Goal: Task Accomplishment & Management: Complete application form

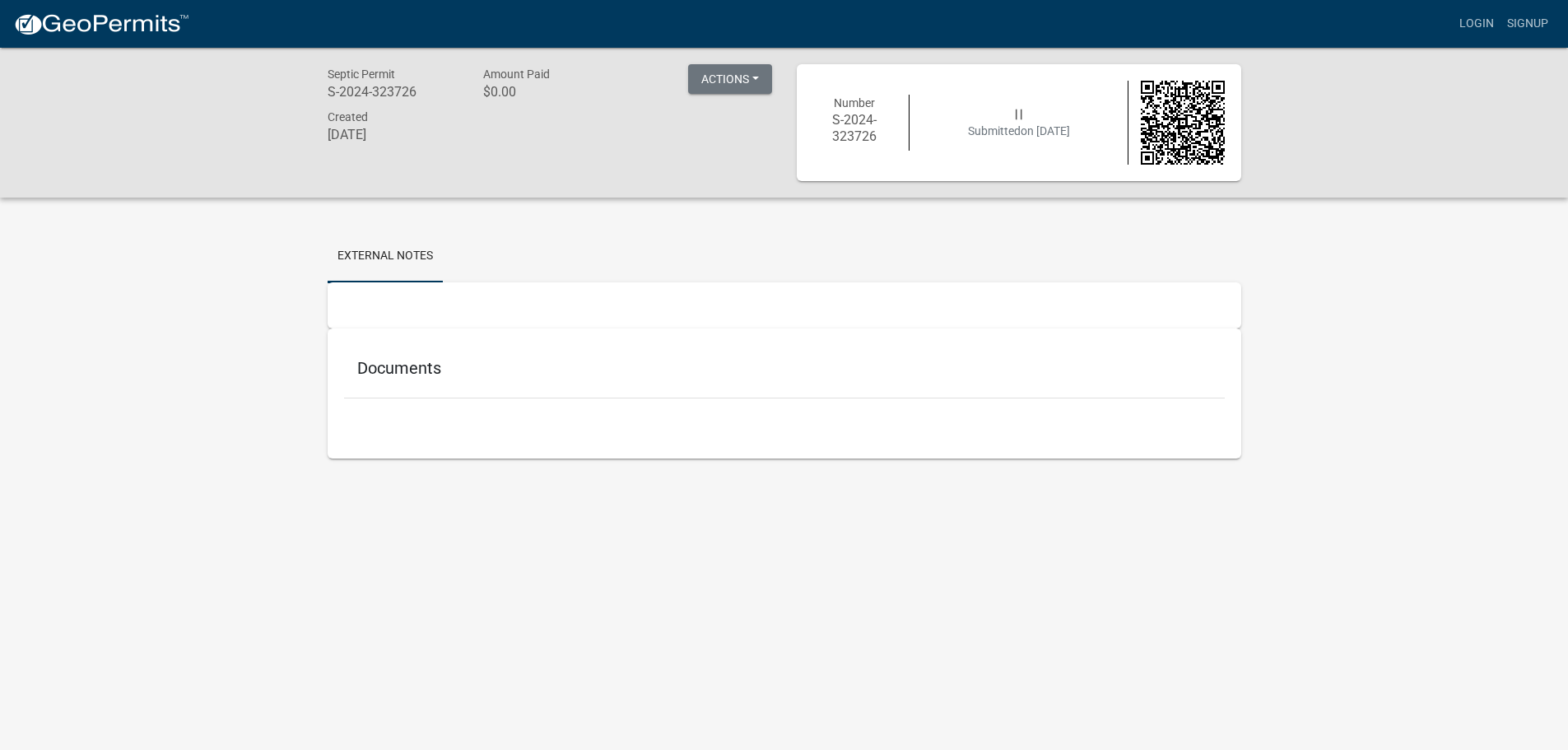
click at [403, 364] on h5 "Documents" at bounding box center [784, 368] width 855 height 20
click at [409, 258] on link "External Notes" at bounding box center [384, 257] width 115 height 52
click at [700, 278] on ul "External Notes" at bounding box center [784, 256] width 913 height 52
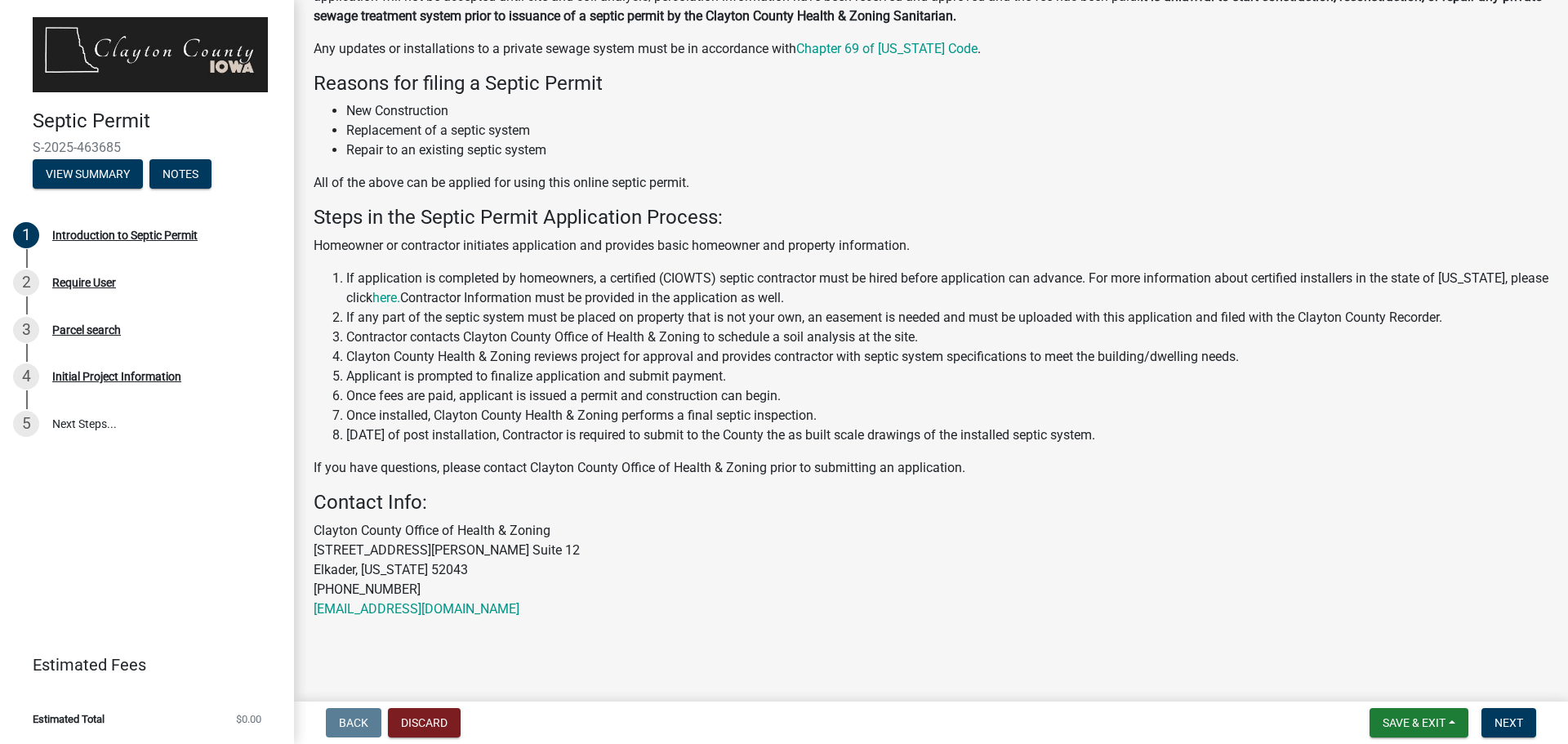
scroll to position [160, 0]
click at [1511, 724] on span "Next" at bounding box center [1509, 722] width 29 height 13
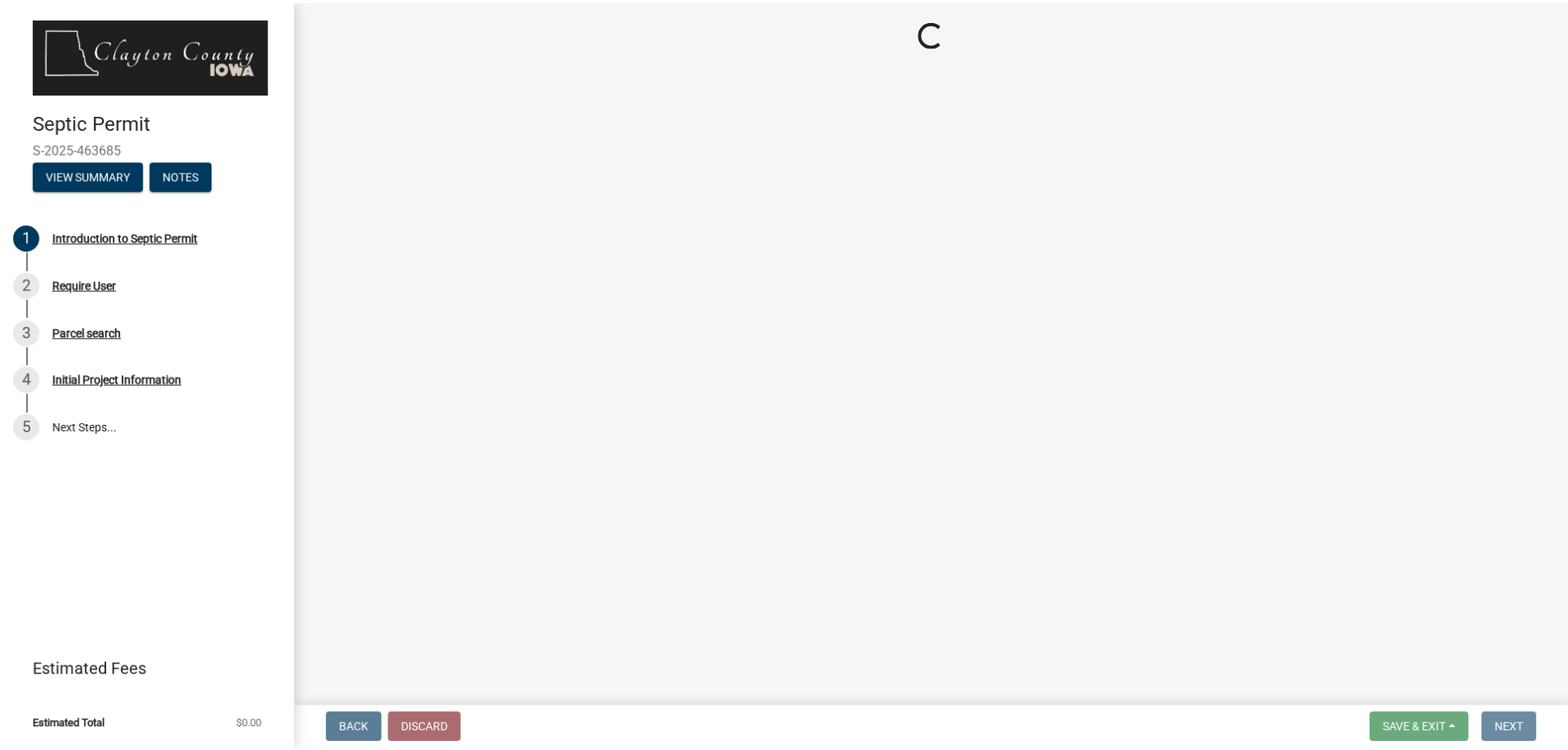
scroll to position [0, 0]
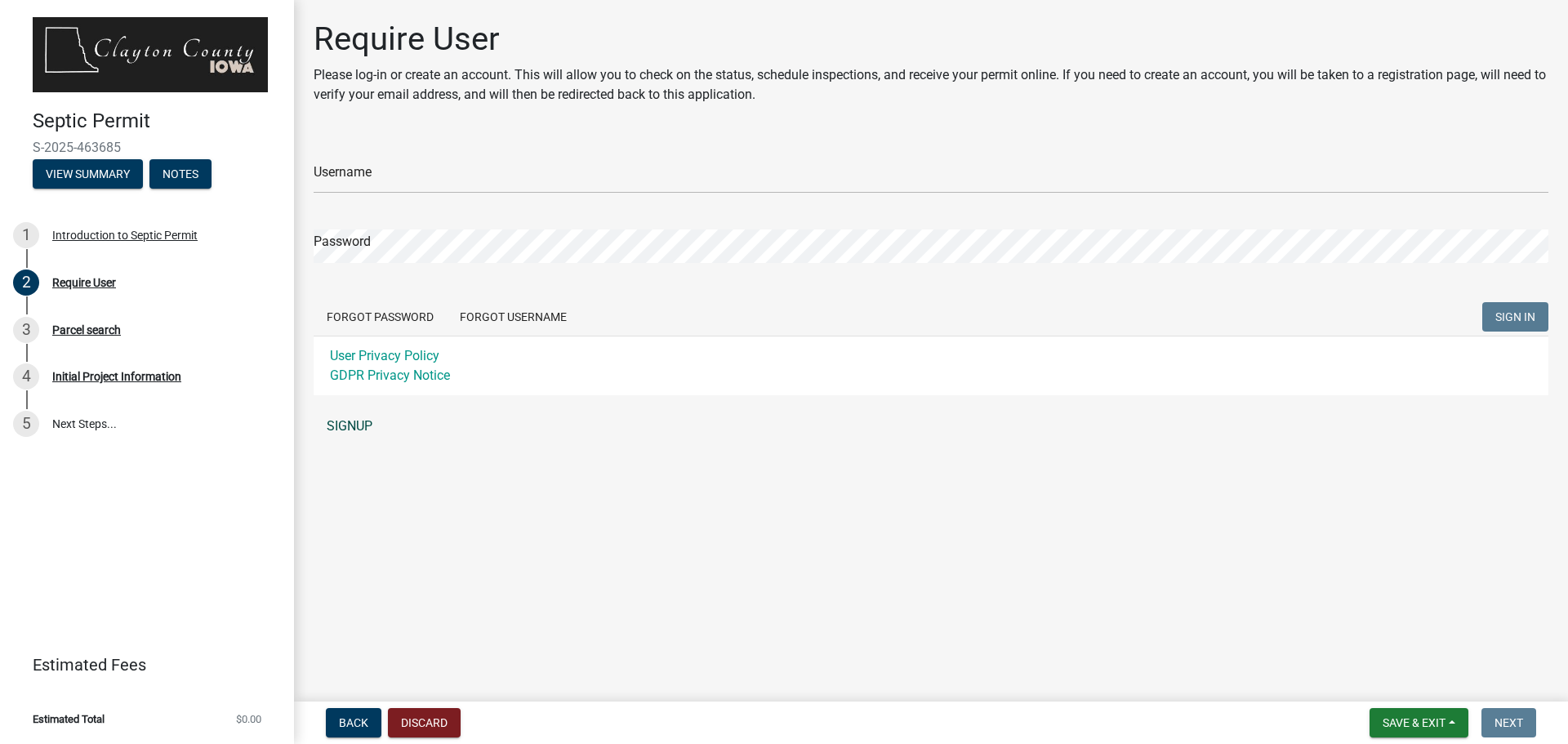
click at [351, 433] on link "SIGNUP" at bounding box center [931, 426] width 1234 height 32
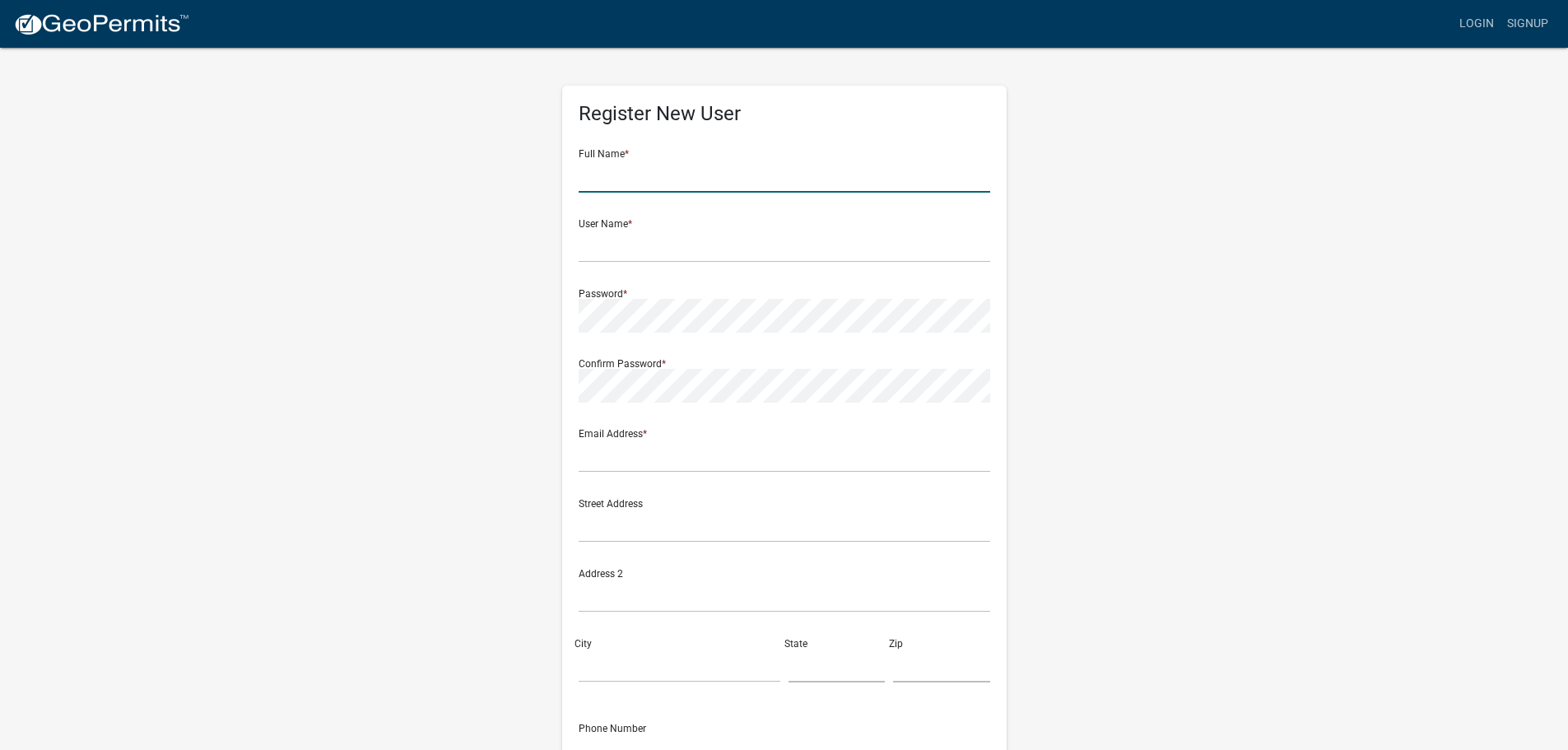
click at [665, 171] on input "text" at bounding box center [784, 176] width 411 height 33
type input "[PERSON_NAME]"
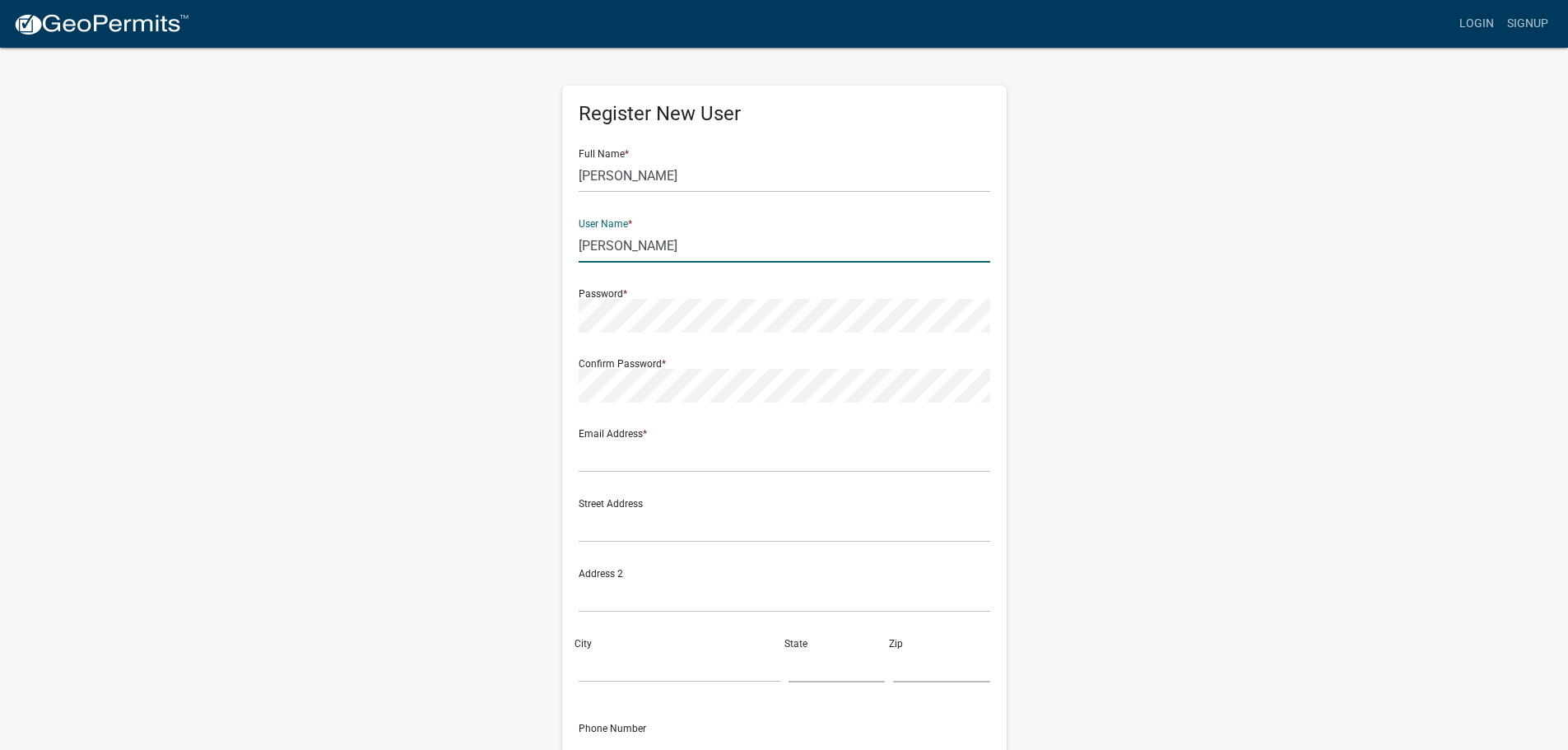
type input "[PERSON_NAME]"
click at [572, 331] on div "Register New User Full Name * [PERSON_NAME] User Name * [PERSON_NAME] Password …" at bounding box center [785, 488] width 445 height 803
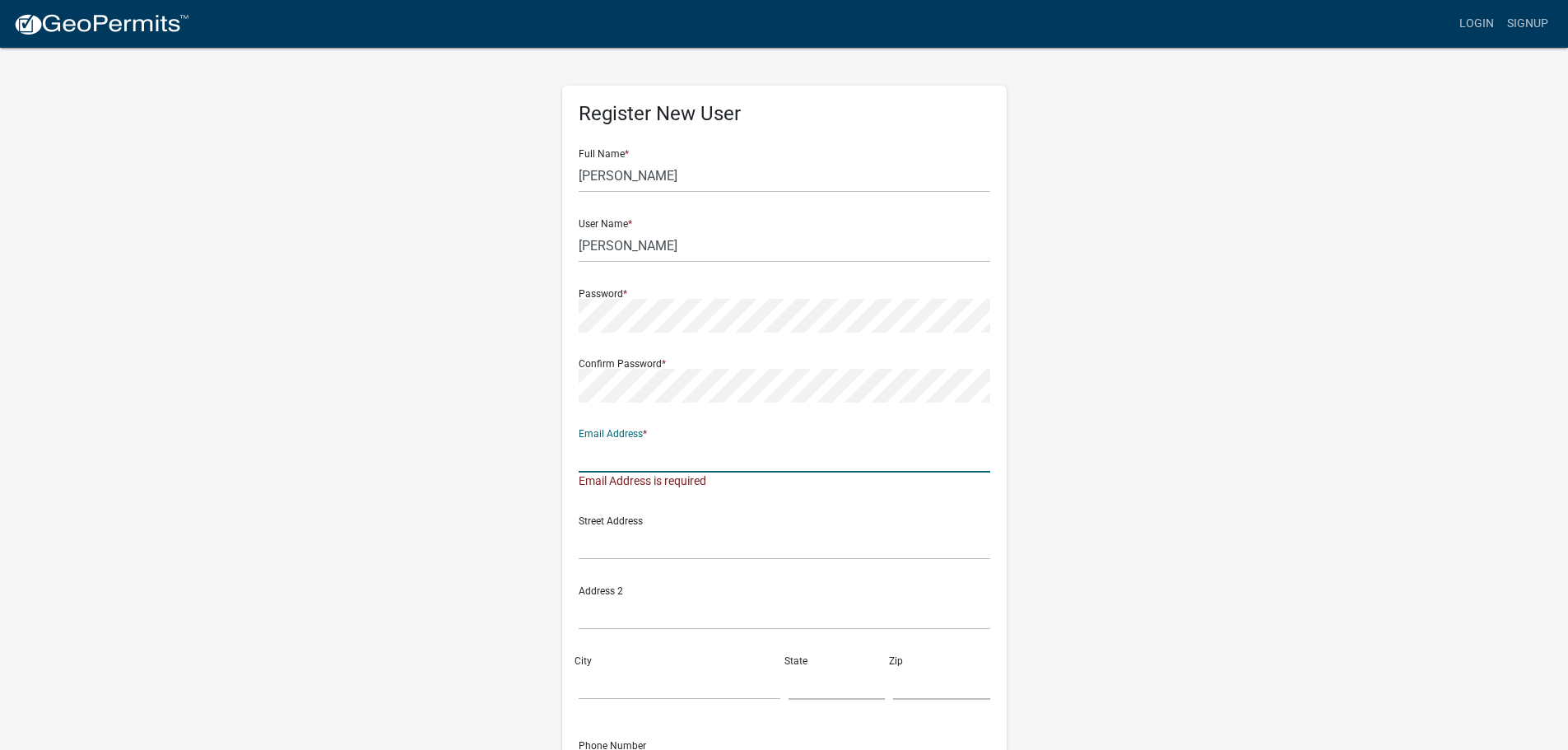
click at [610, 453] on input "text" at bounding box center [784, 455] width 411 height 33
type input "[PERSON_NAME][EMAIL_ADDRESS][PERSON_NAME][DOMAIN_NAME]"
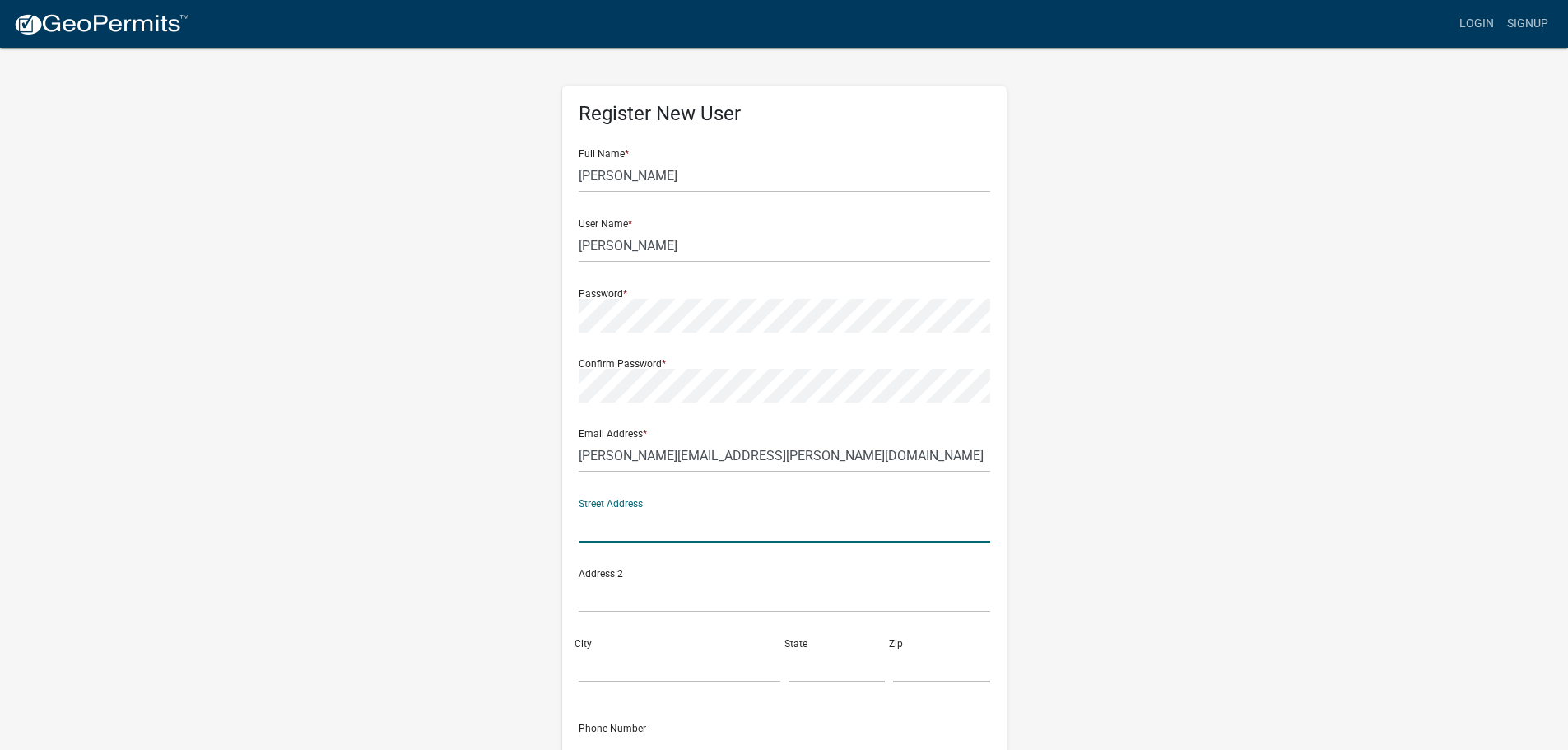
click at [617, 527] on input "text" at bounding box center [784, 526] width 411 height 33
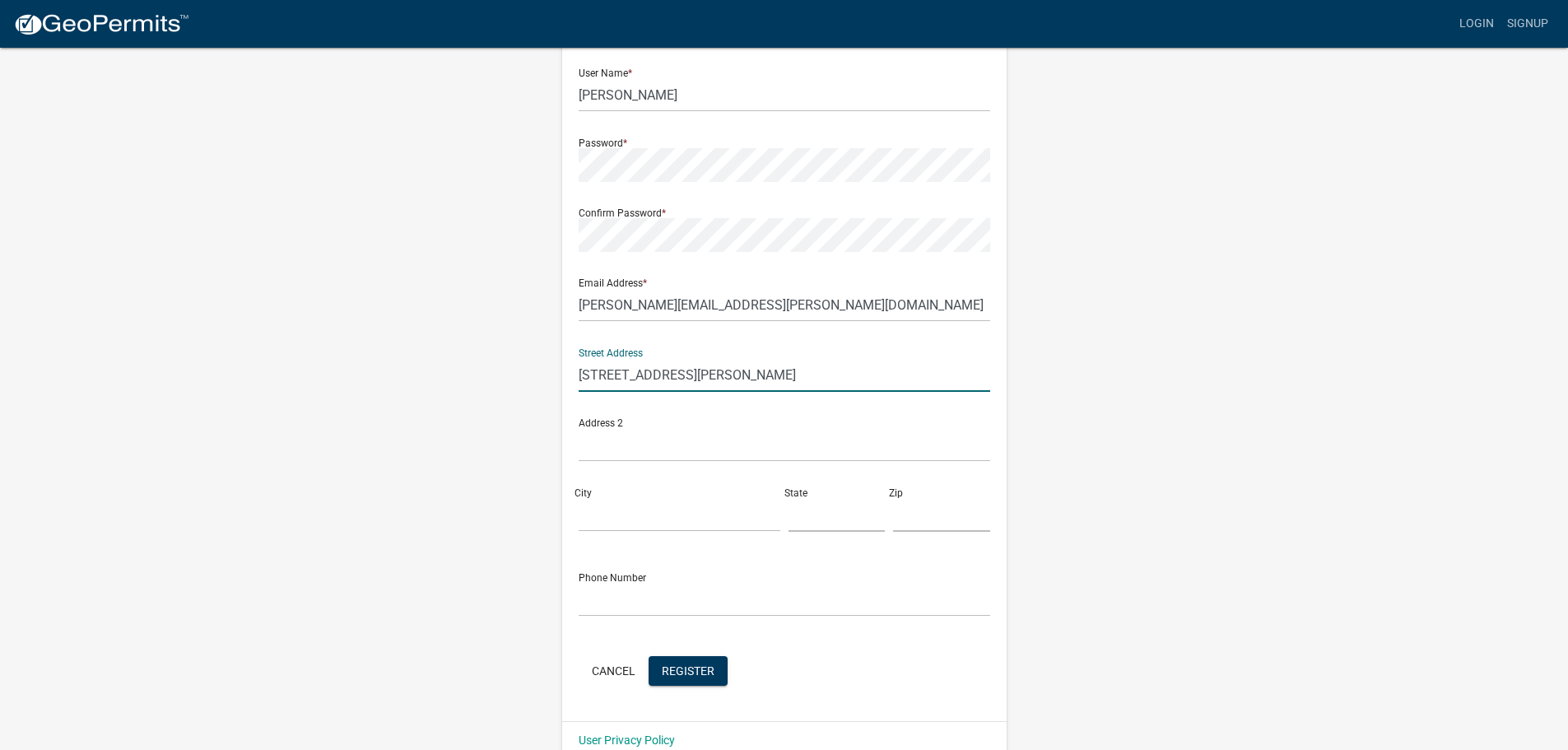
scroll to position [177, 0]
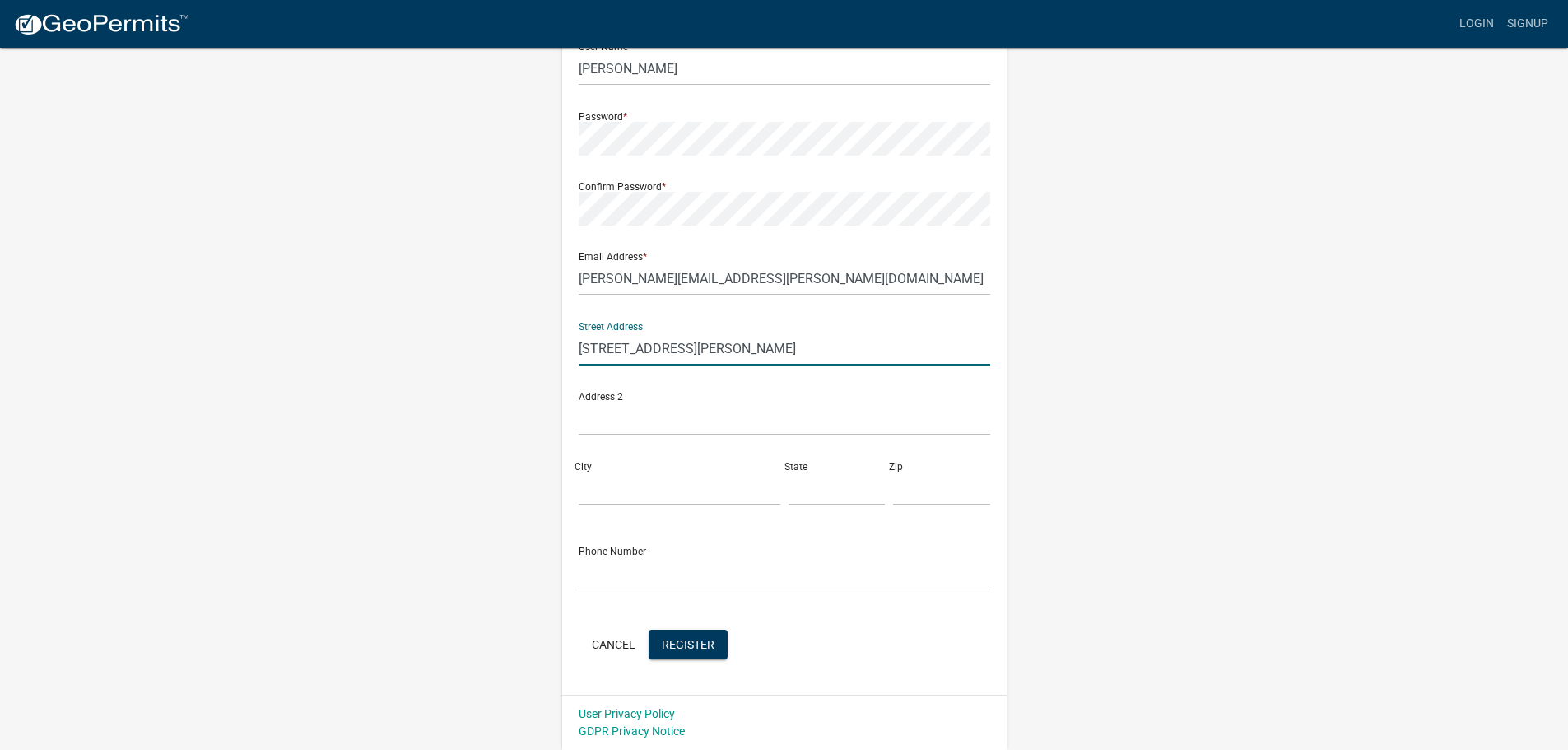
type input "[STREET_ADDRESS][PERSON_NAME]"
click at [619, 484] on input "City" at bounding box center [679, 489] width 202 height 33
type input "Elkader"
type input "IA"
type input "52043"
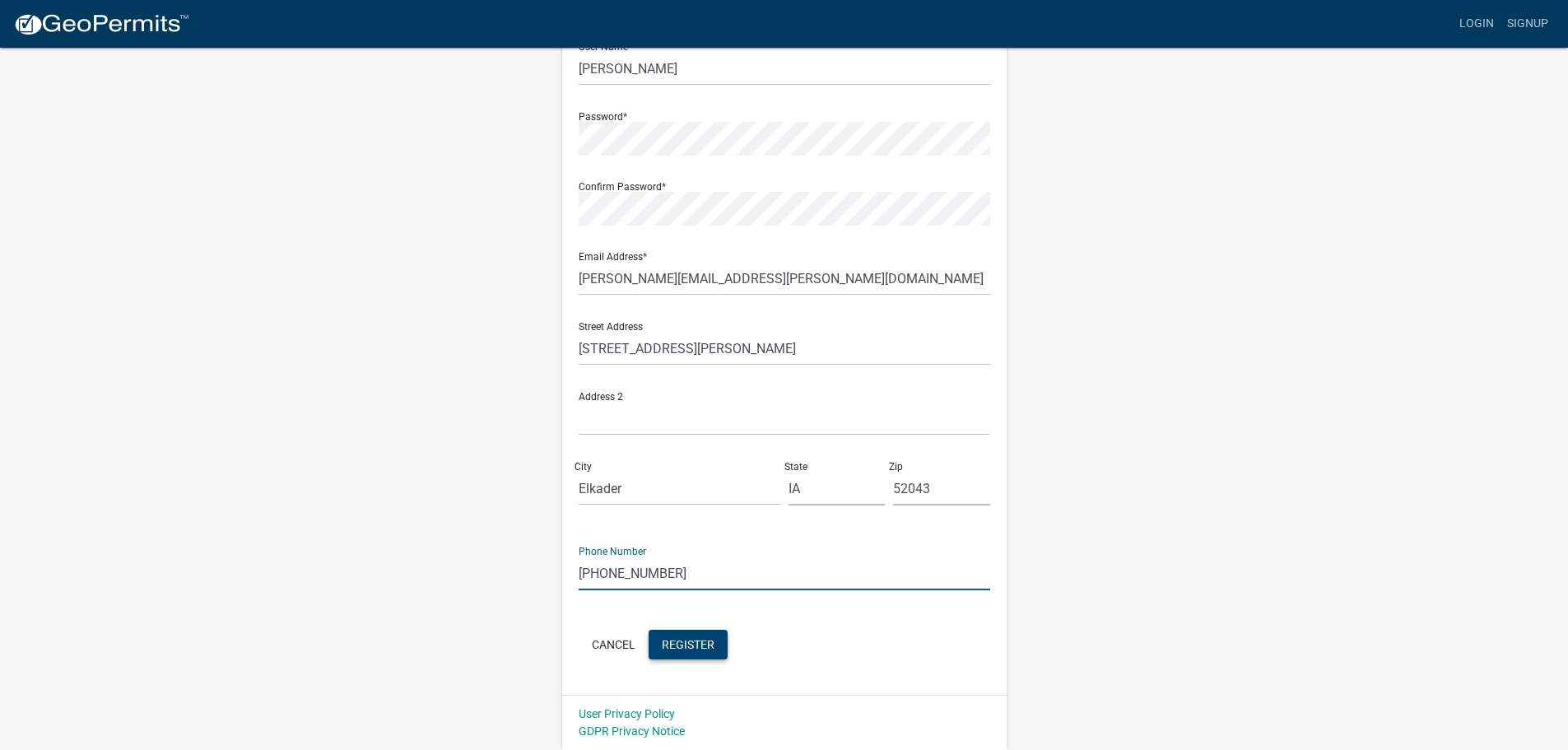
type input "[PHONE_NUMBER]"
click at [694, 652] on button "Register" at bounding box center [687, 644] width 79 height 30
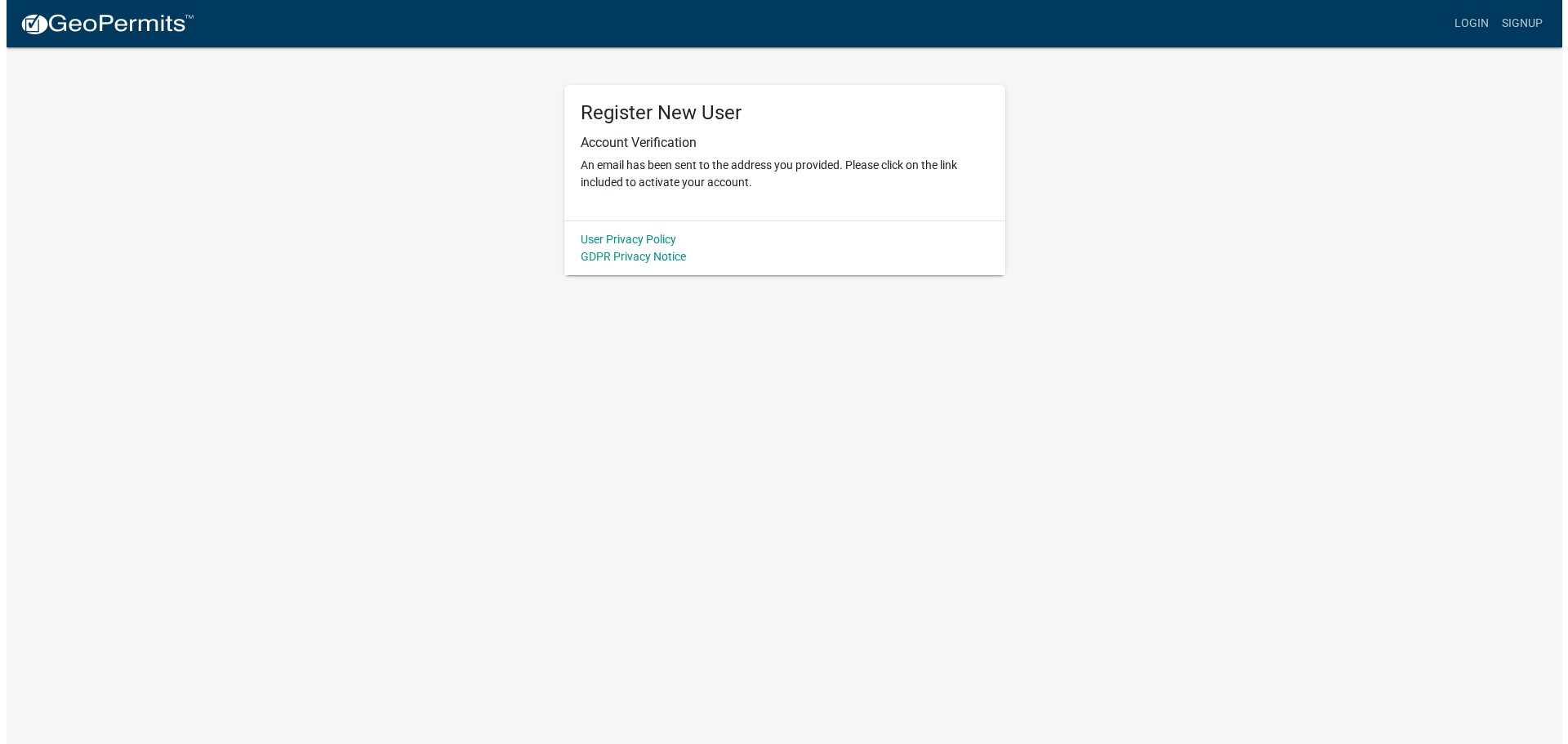
scroll to position [0, 0]
